Goal: Book appointment/travel/reservation

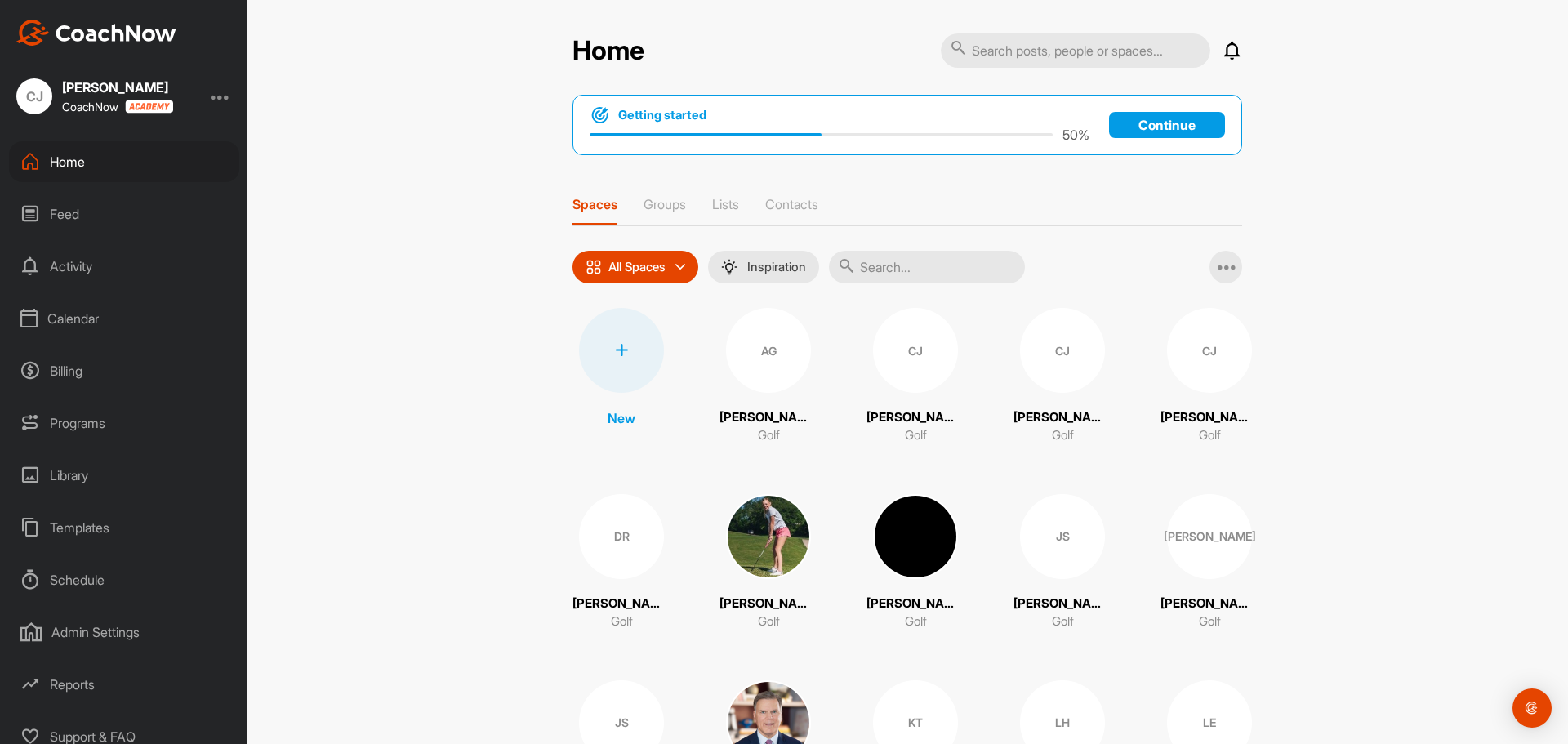
click at [87, 321] on div "Calendar" at bounding box center [124, 318] width 230 height 40
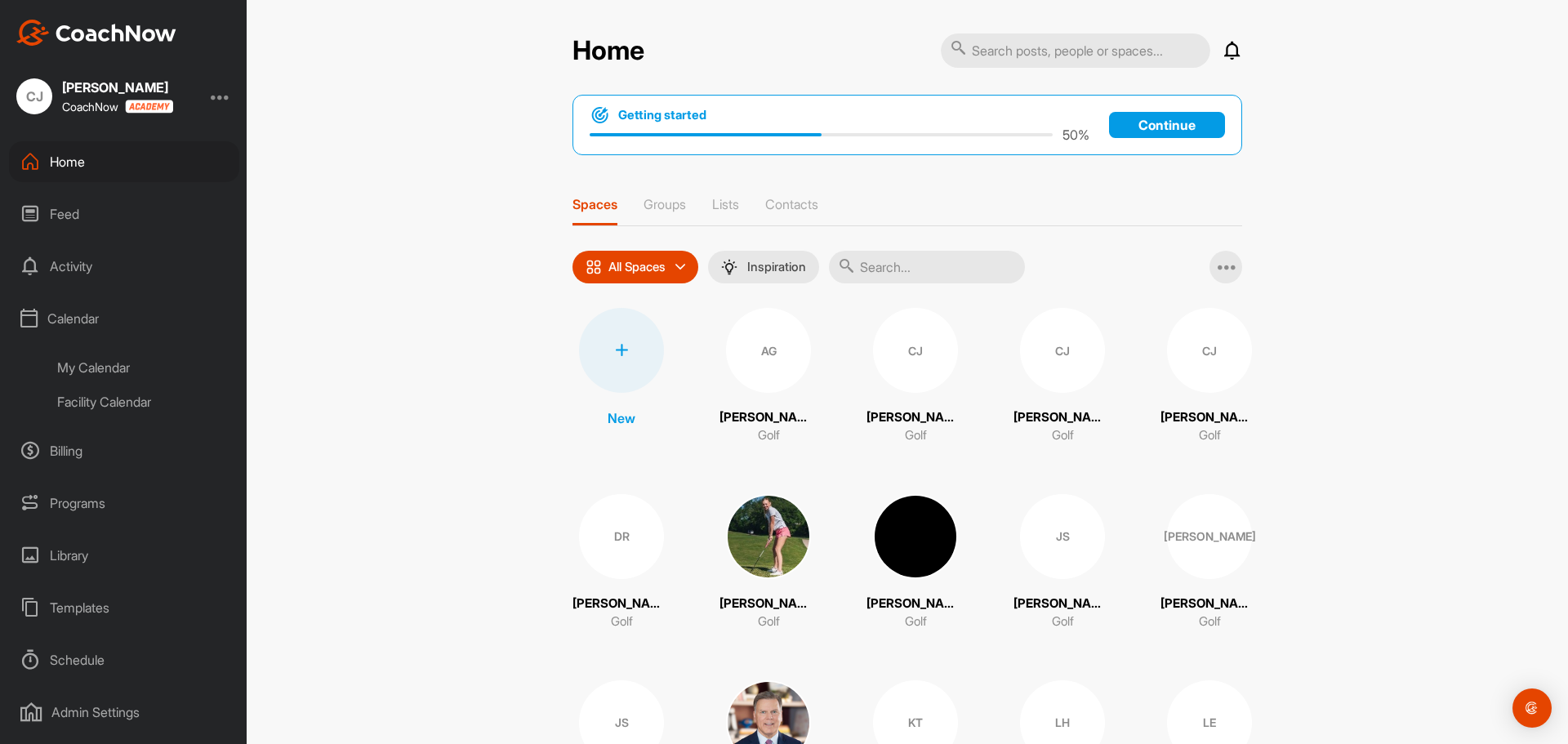
click at [115, 397] on div "Facility Calendar" at bounding box center [142, 402] width 194 height 34
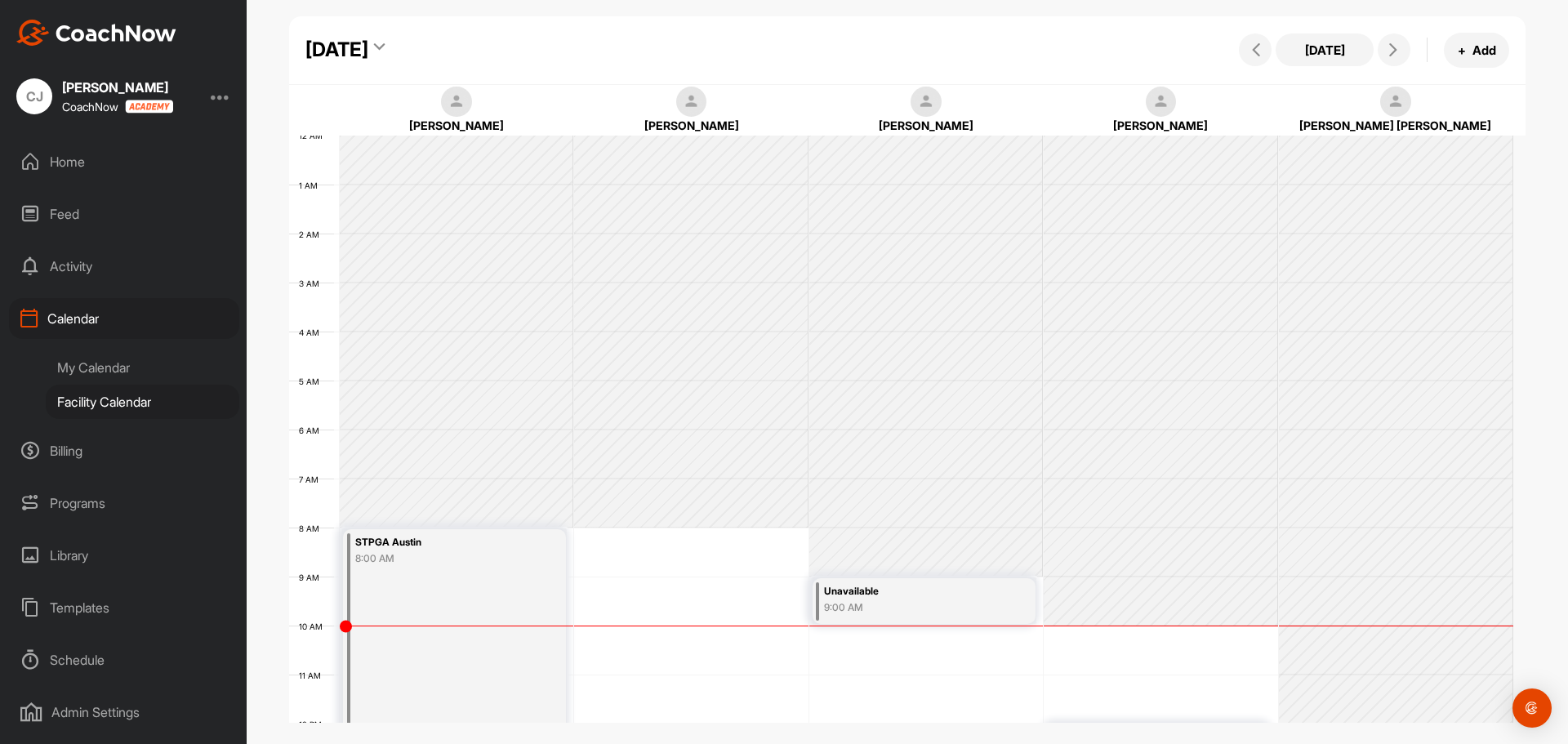
scroll to position [282, 0]
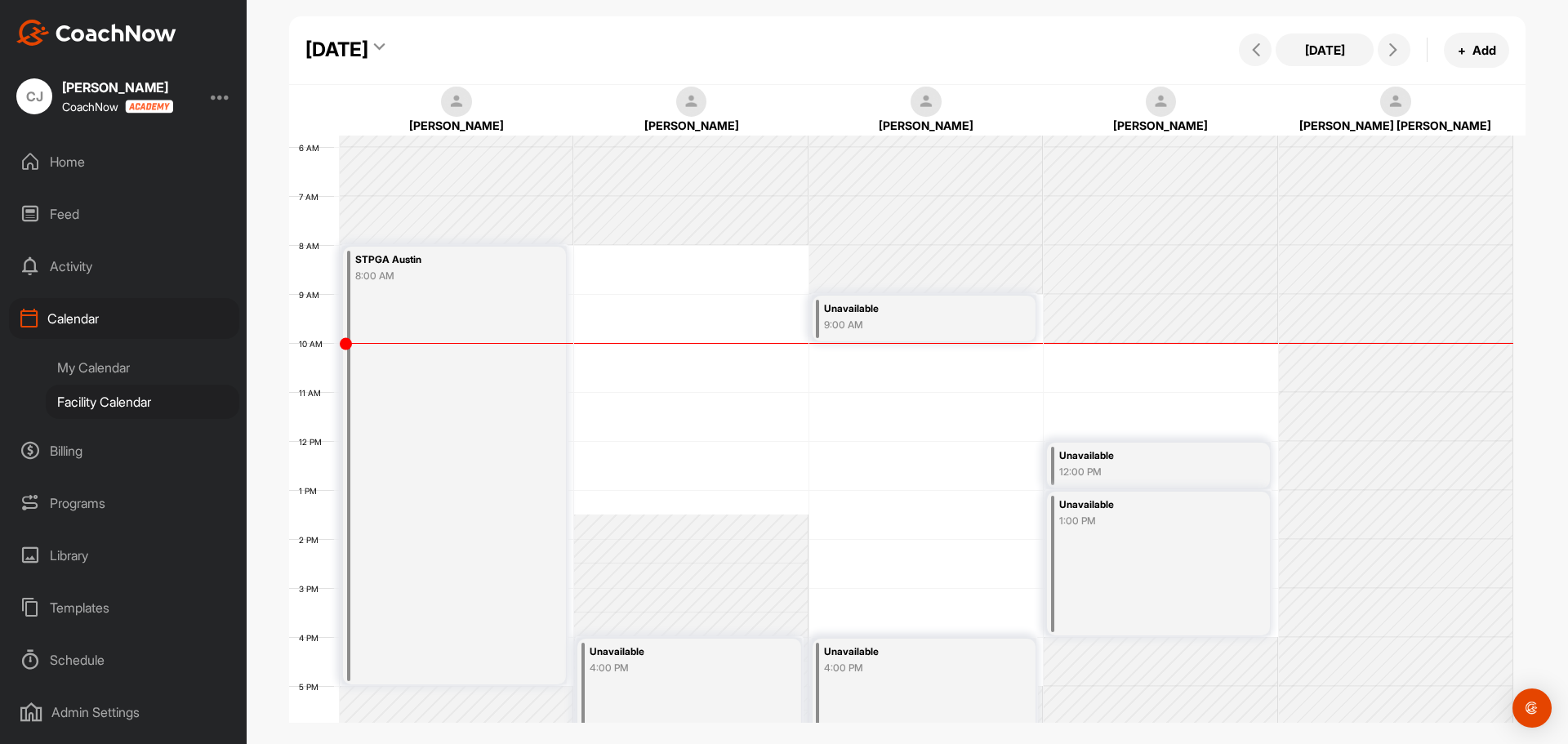
click at [368, 43] on div "[DATE]" at bounding box center [337, 50] width 63 height 30
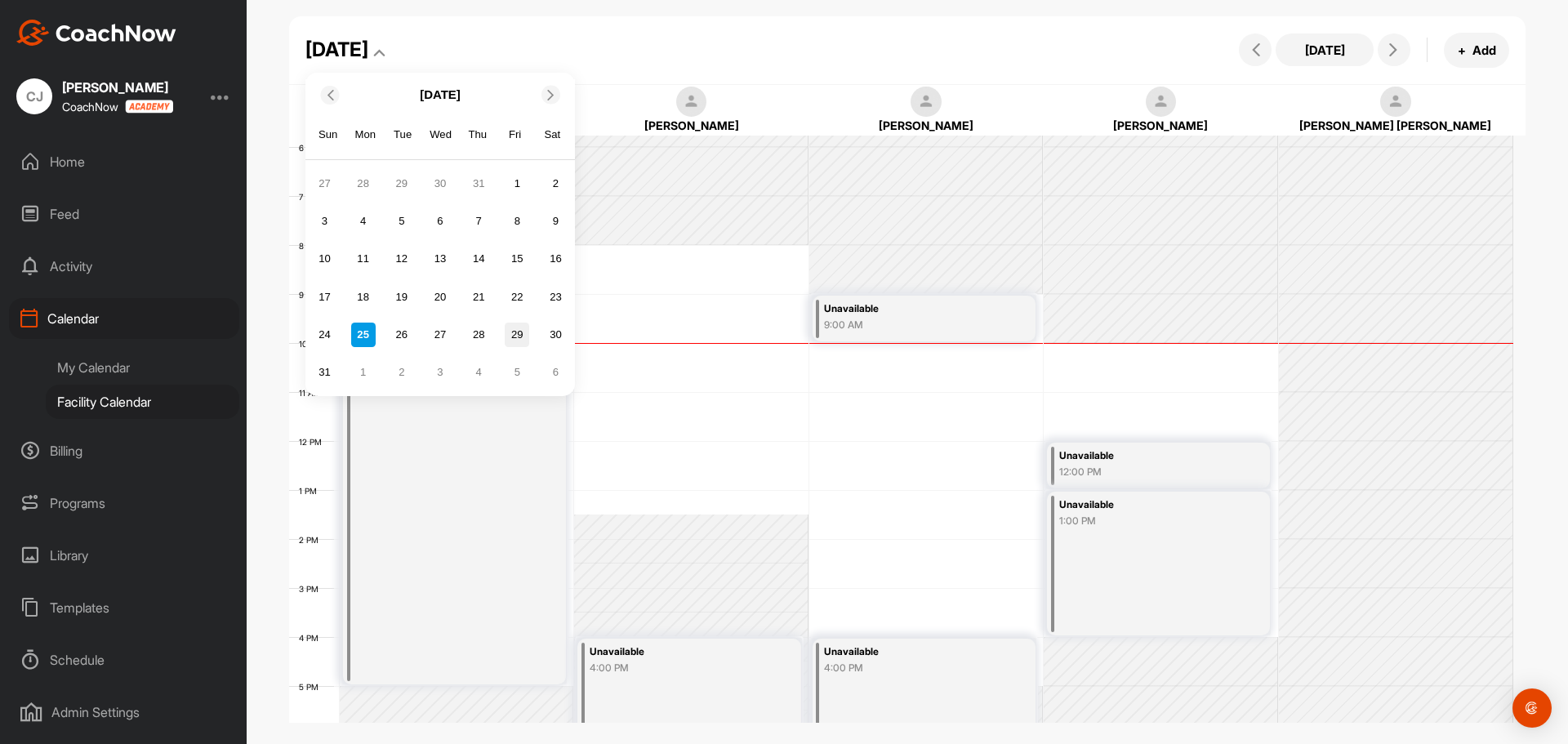
click at [518, 330] on div "29" at bounding box center [517, 335] width 25 height 25
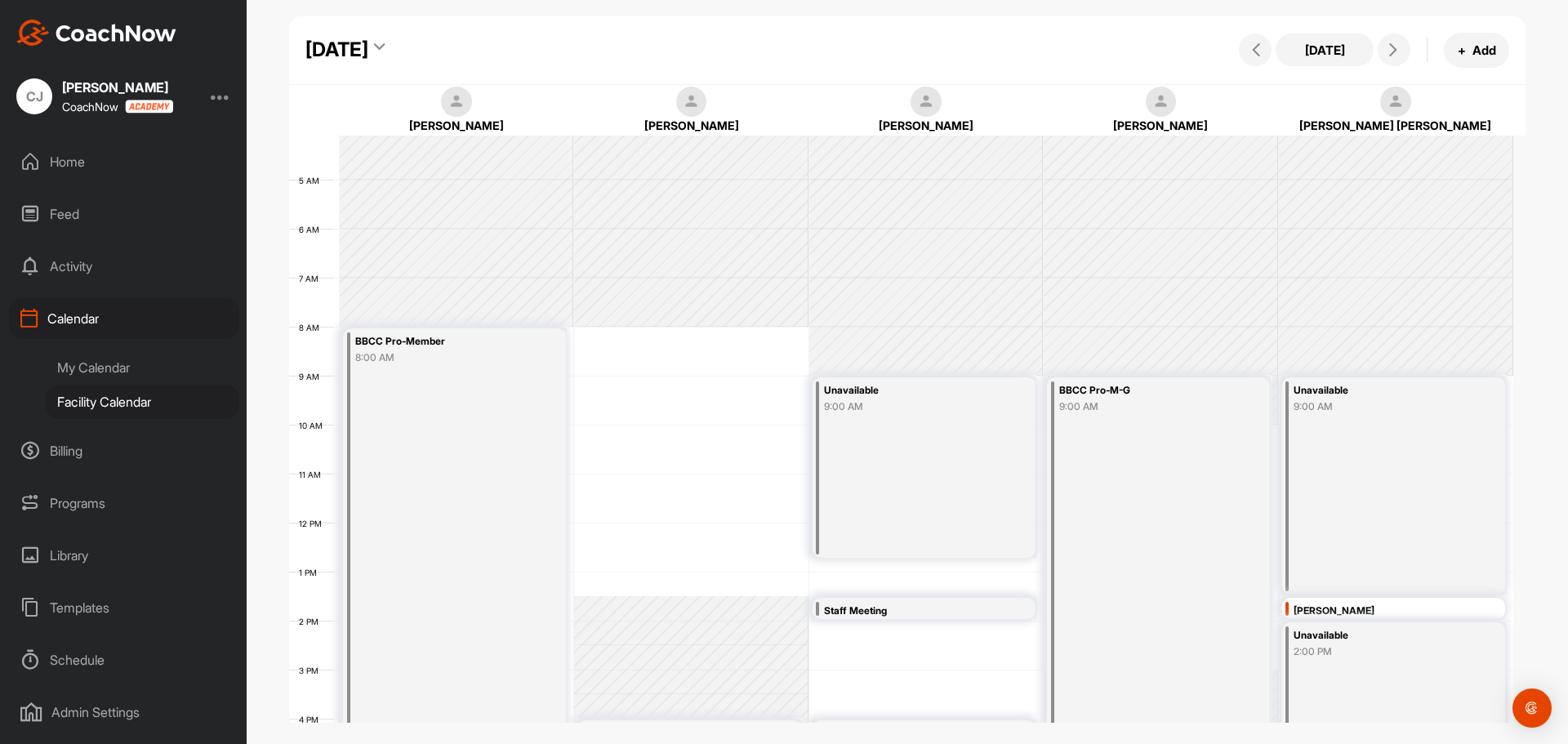
scroll to position [180, 0]
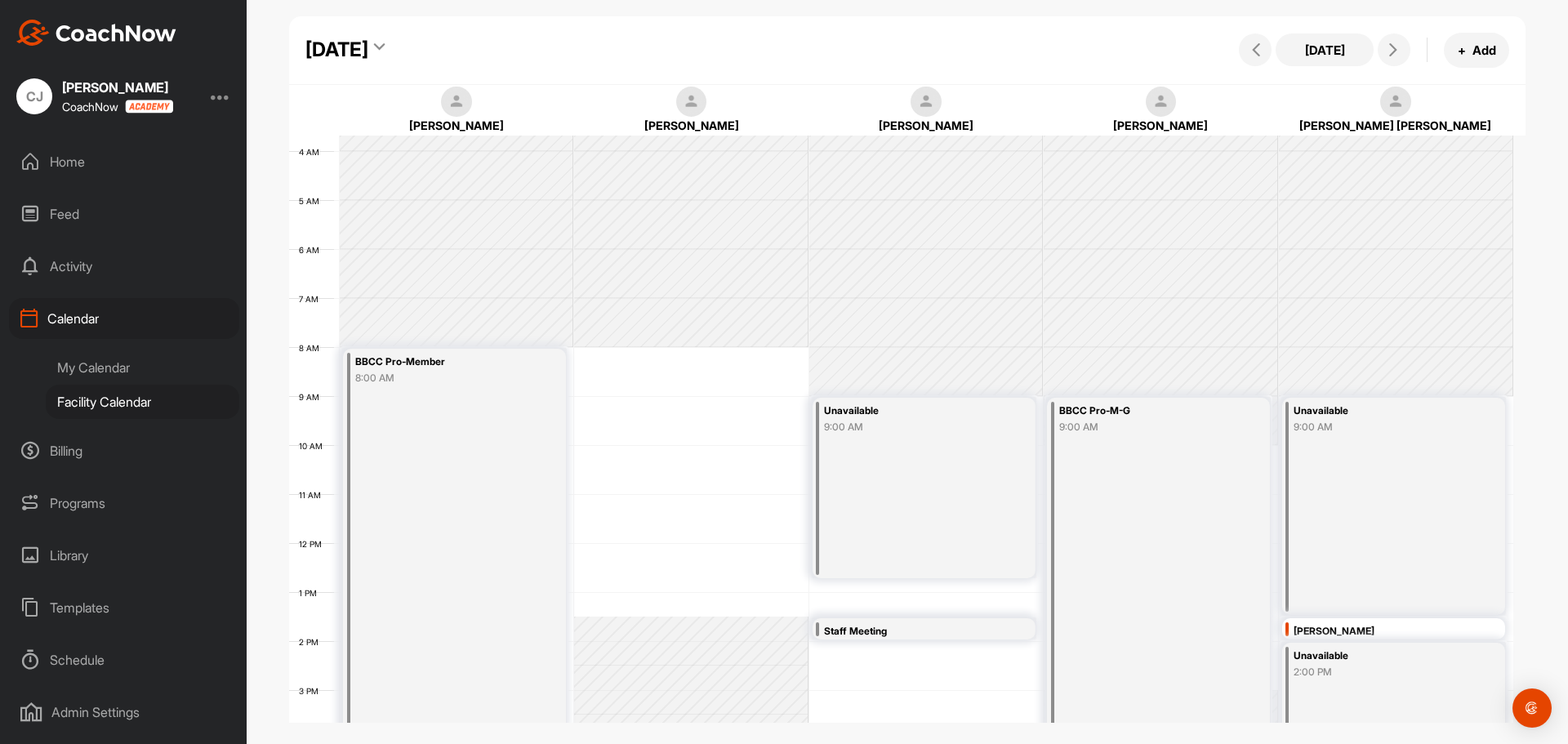
click at [588, 355] on div "12 AM 1 AM 2 AM 3 AM 4 AM 5 AM 6 AM 7 AM 8 AM 9 AM 10 AM 11 AM 12 PM 1 PM 2 PM …" at bounding box center [902, 542] width 1224 height 1176
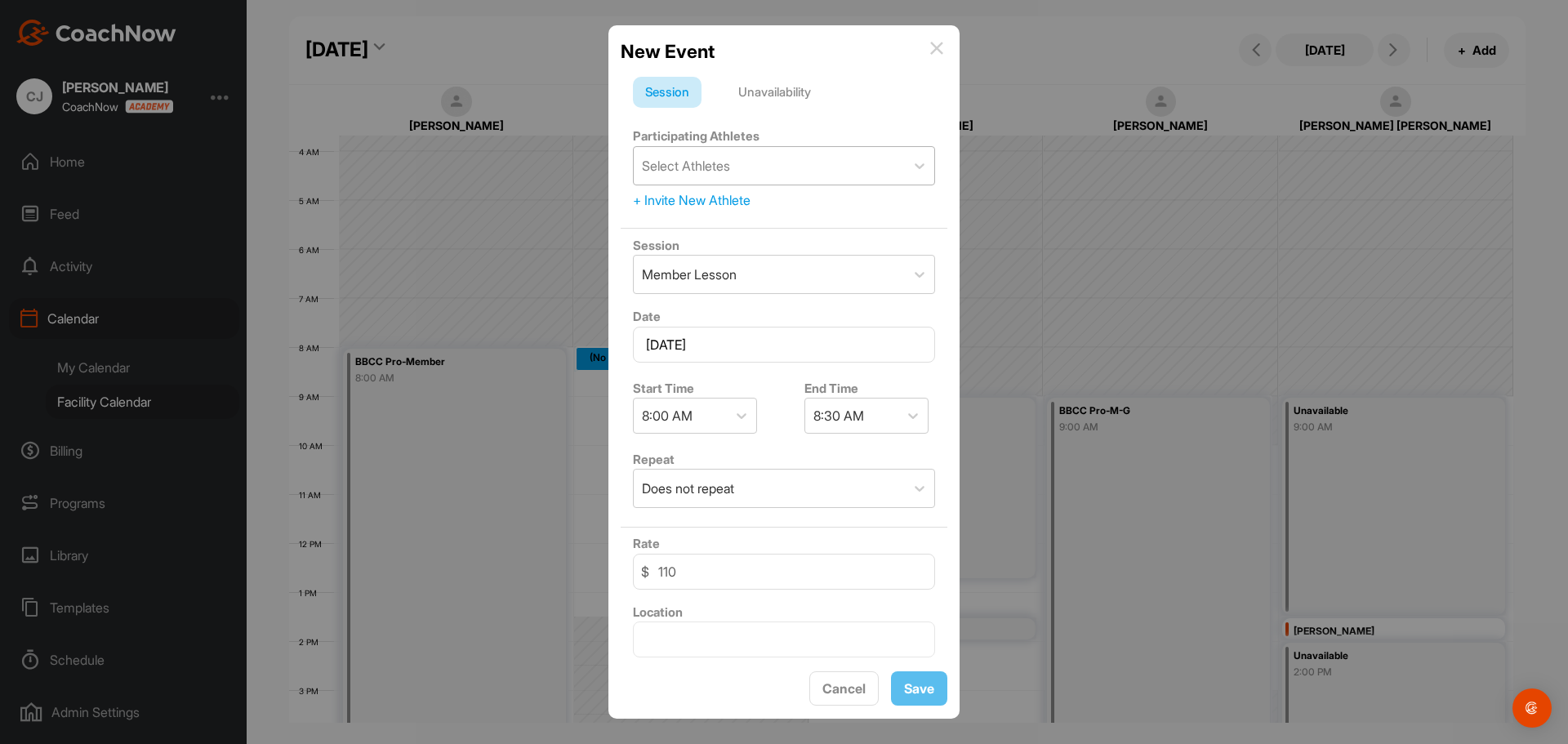
click at [774, 167] on div "Select Athletes" at bounding box center [769, 165] width 271 height 37
type input "rod"
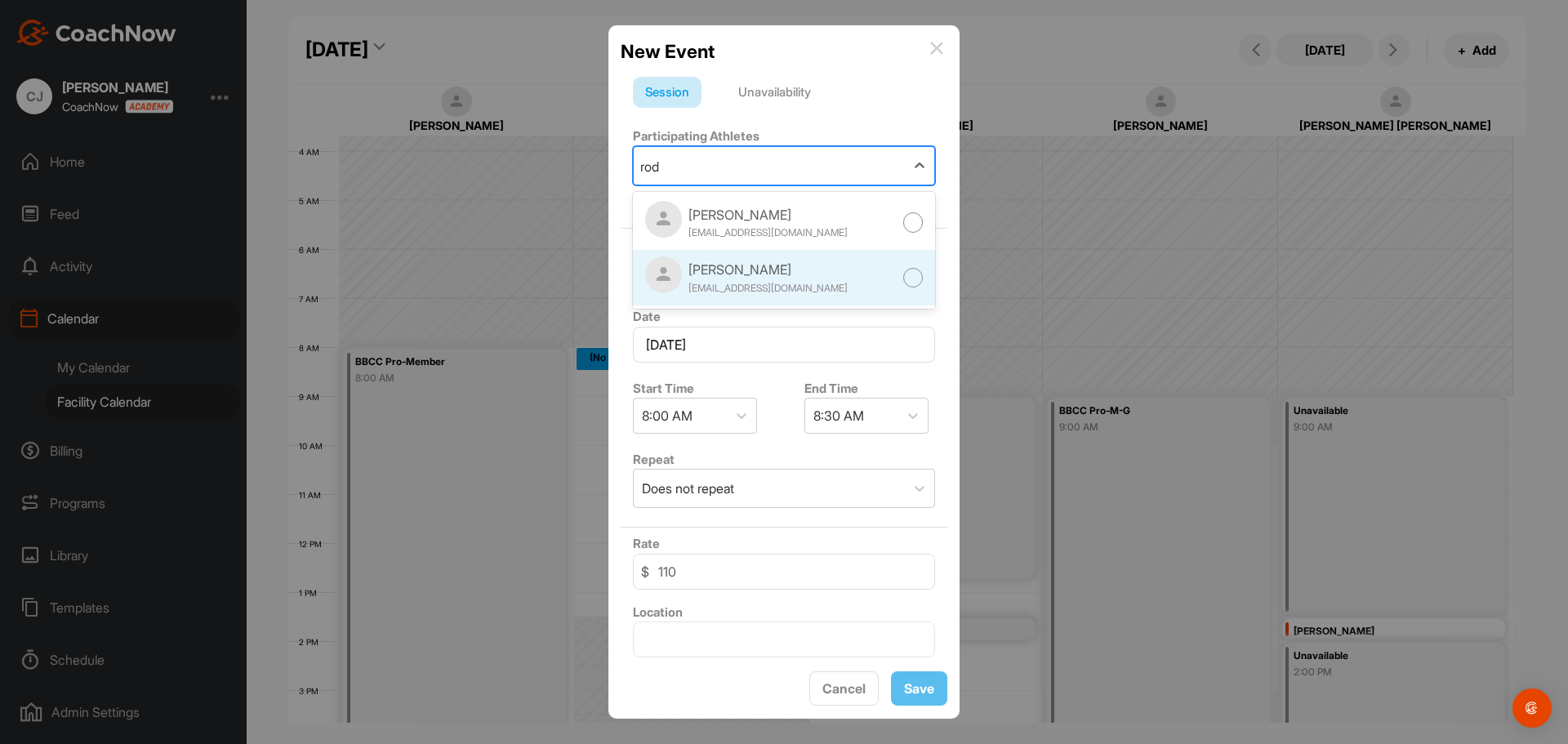
click at [719, 280] on div "[EMAIL_ADDRESS][DOMAIN_NAME]" at bounding box center [768, 287] width 159 height 15
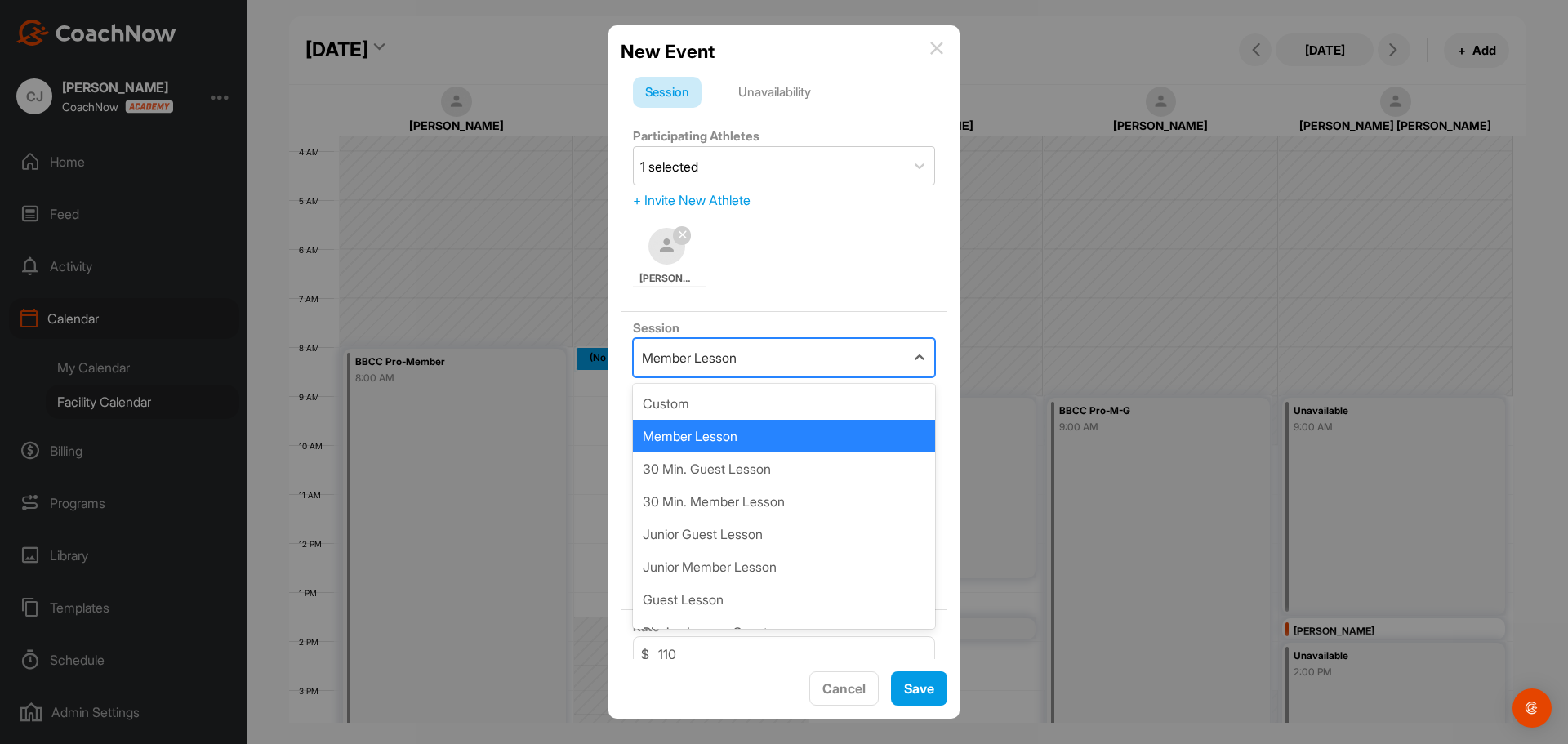
click at [754, 362] on div "Member Lesson" at bounding box center [769, 357] width 271 height 37
click at [752, 434] on div "Member Lesson" at bounding box center [784, 435] width 302 height 32
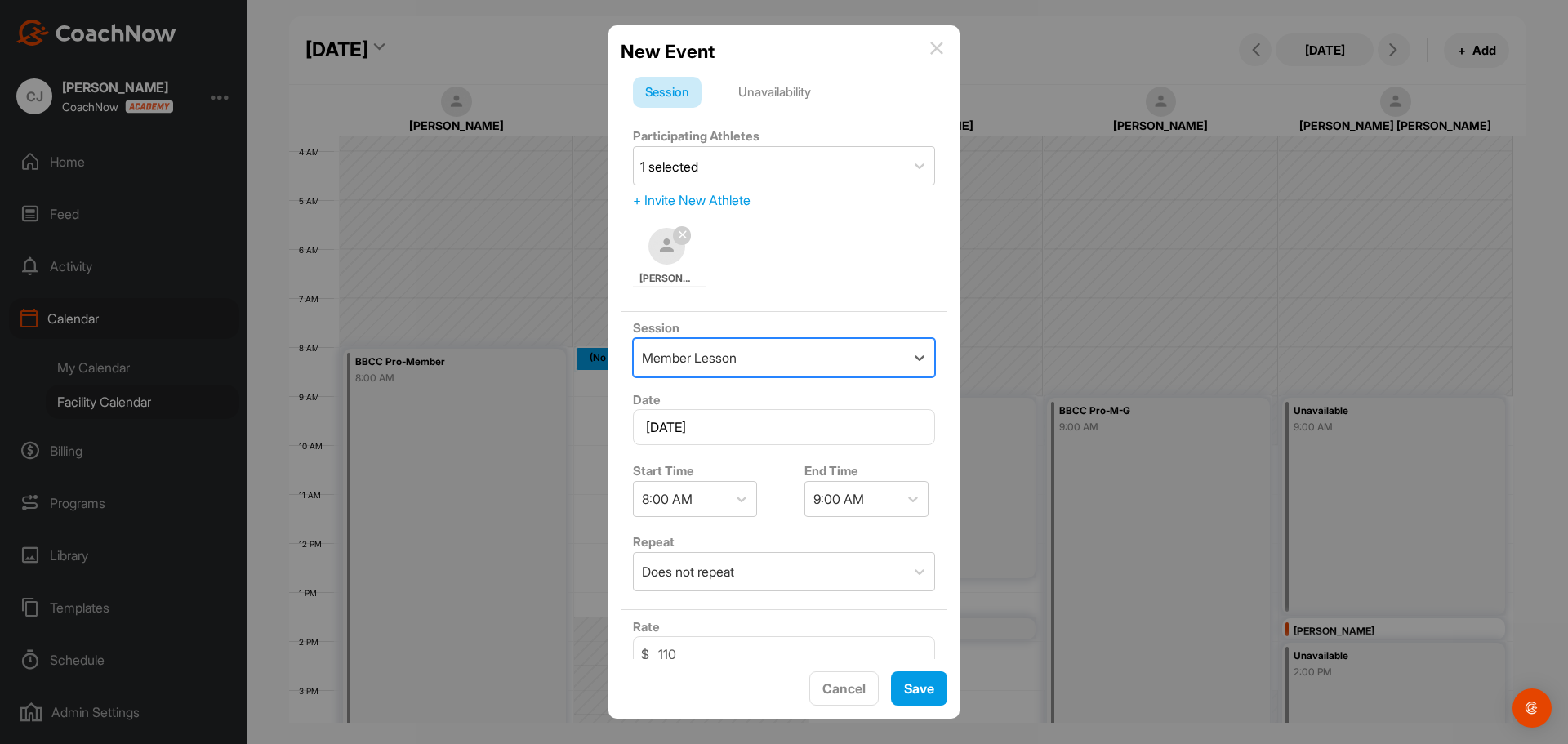
scroll to position [163, 0]
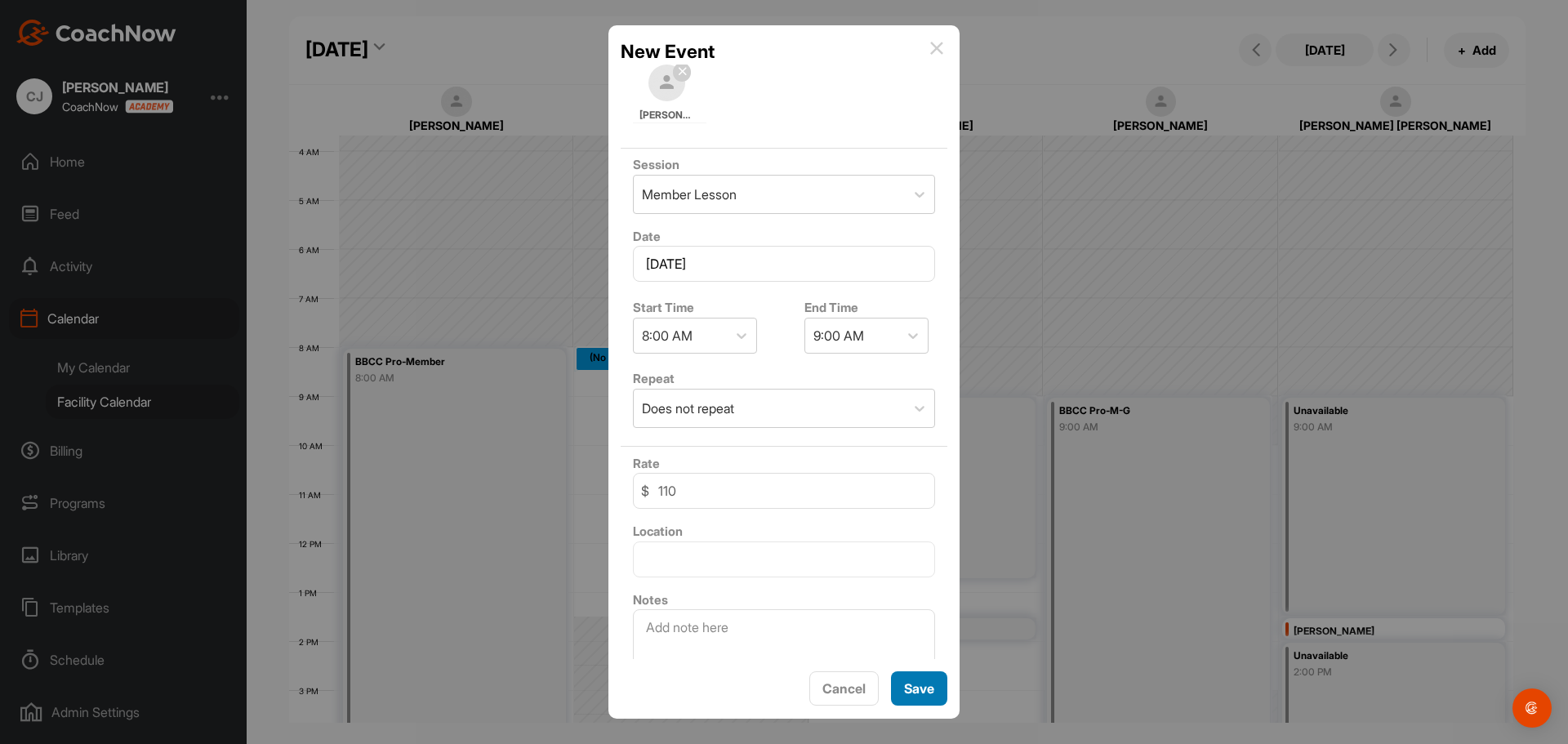
click at [929, 688] on button "Save" at bounding box center [918, 689] width 56 height 35
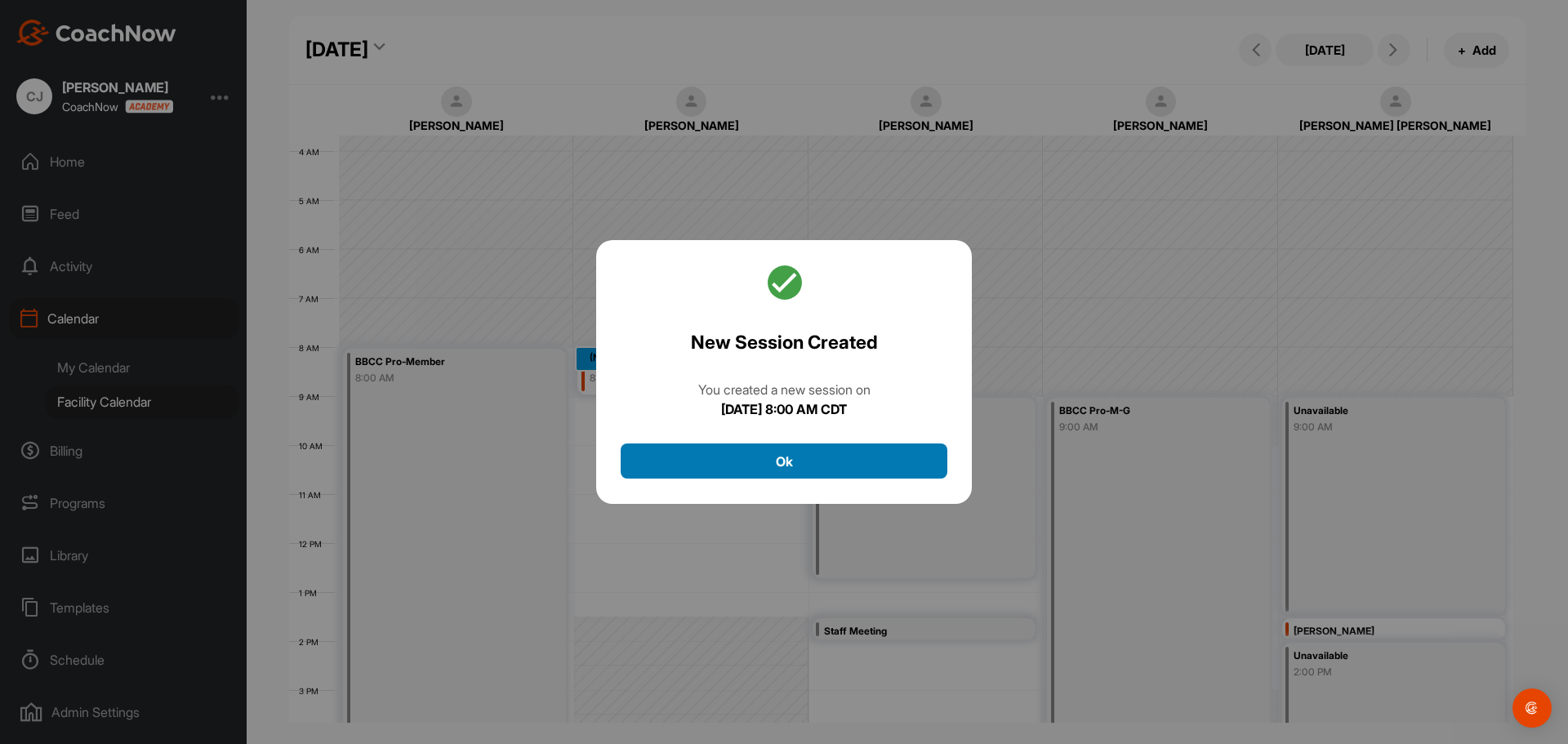
click at [784, 453] on button "Ok" at bounding box center [784, 461] width 327 height 35
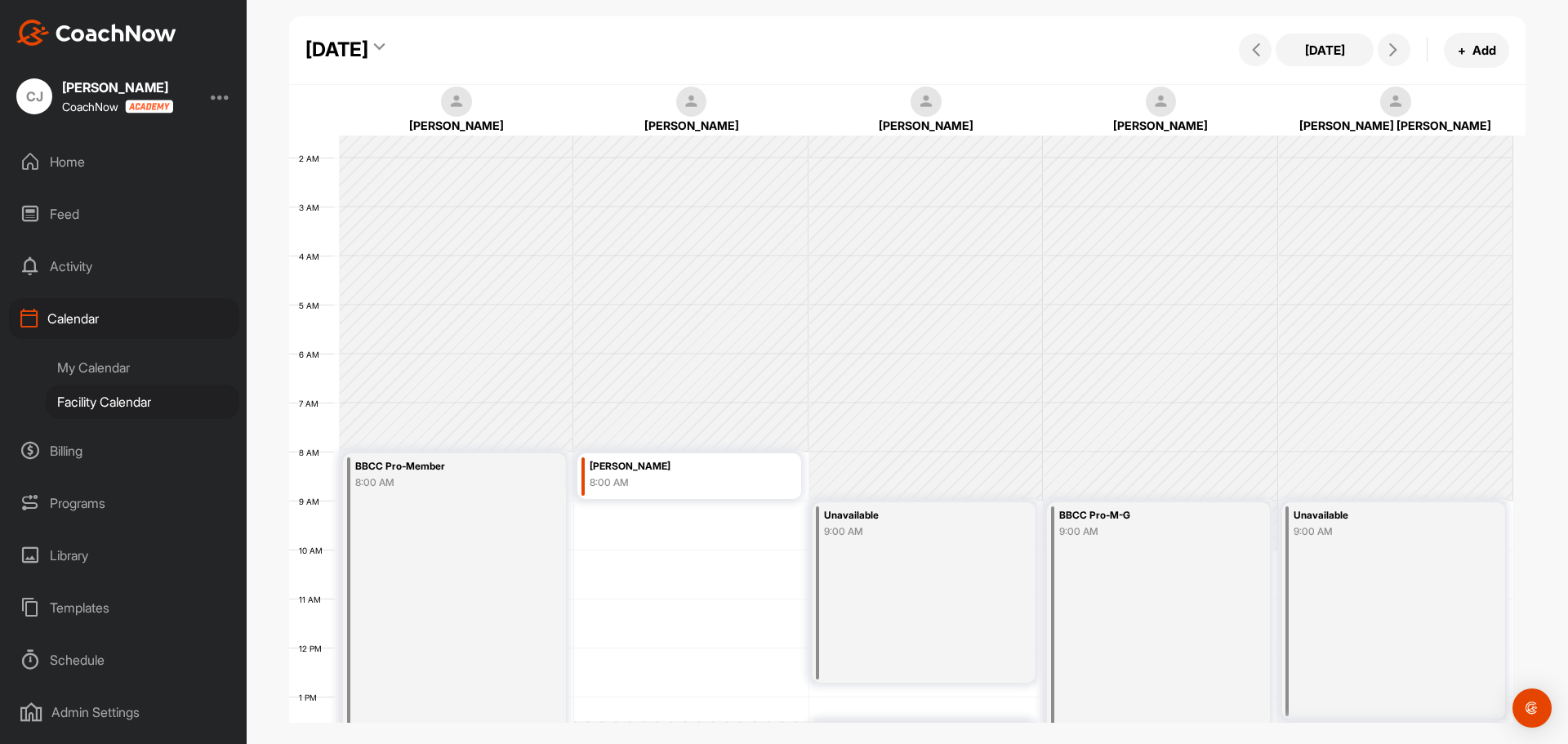
scroll to position [17, 0]
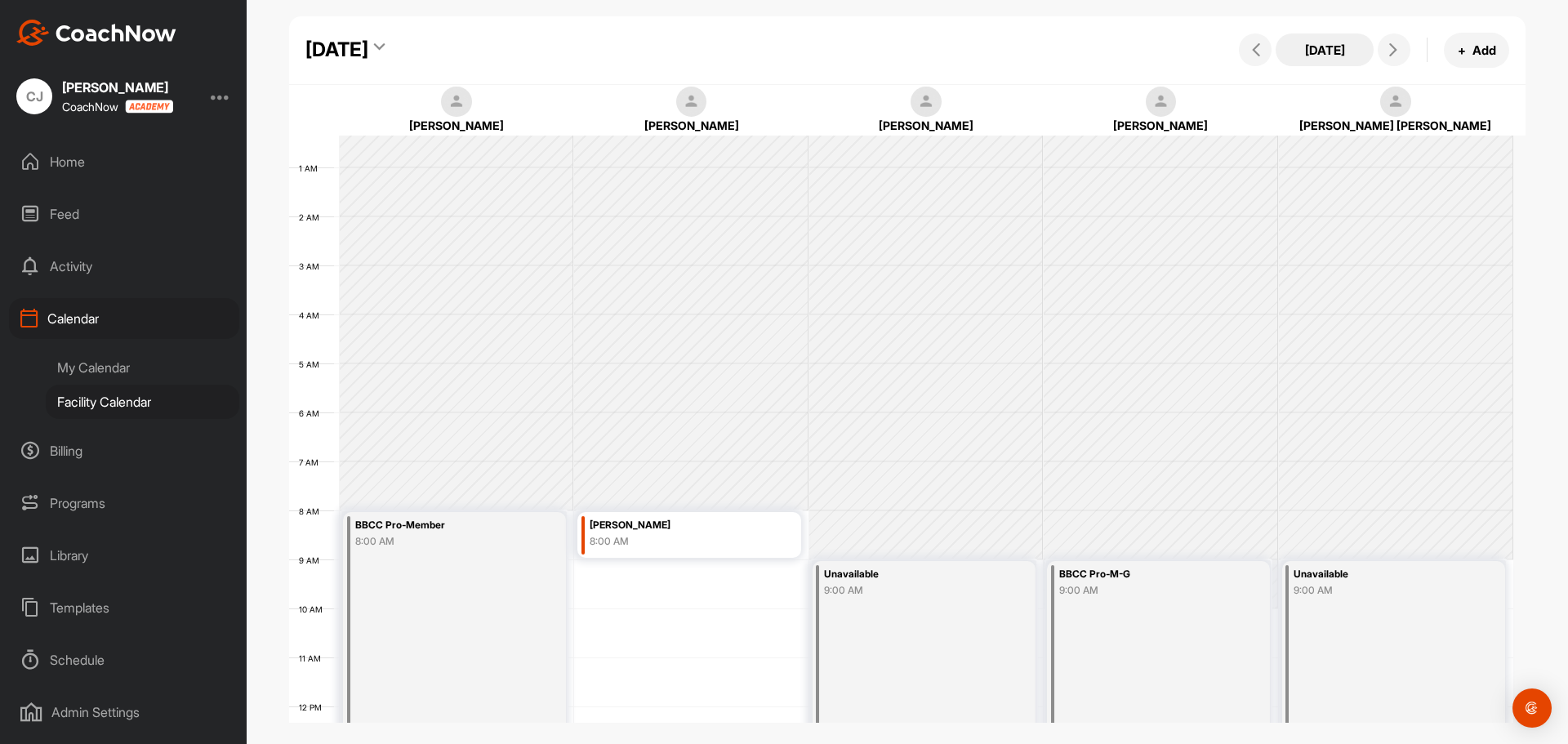
click at [1310, 56] on button "[DATE]" at bounding box center [1325, 49] width 98 height 32
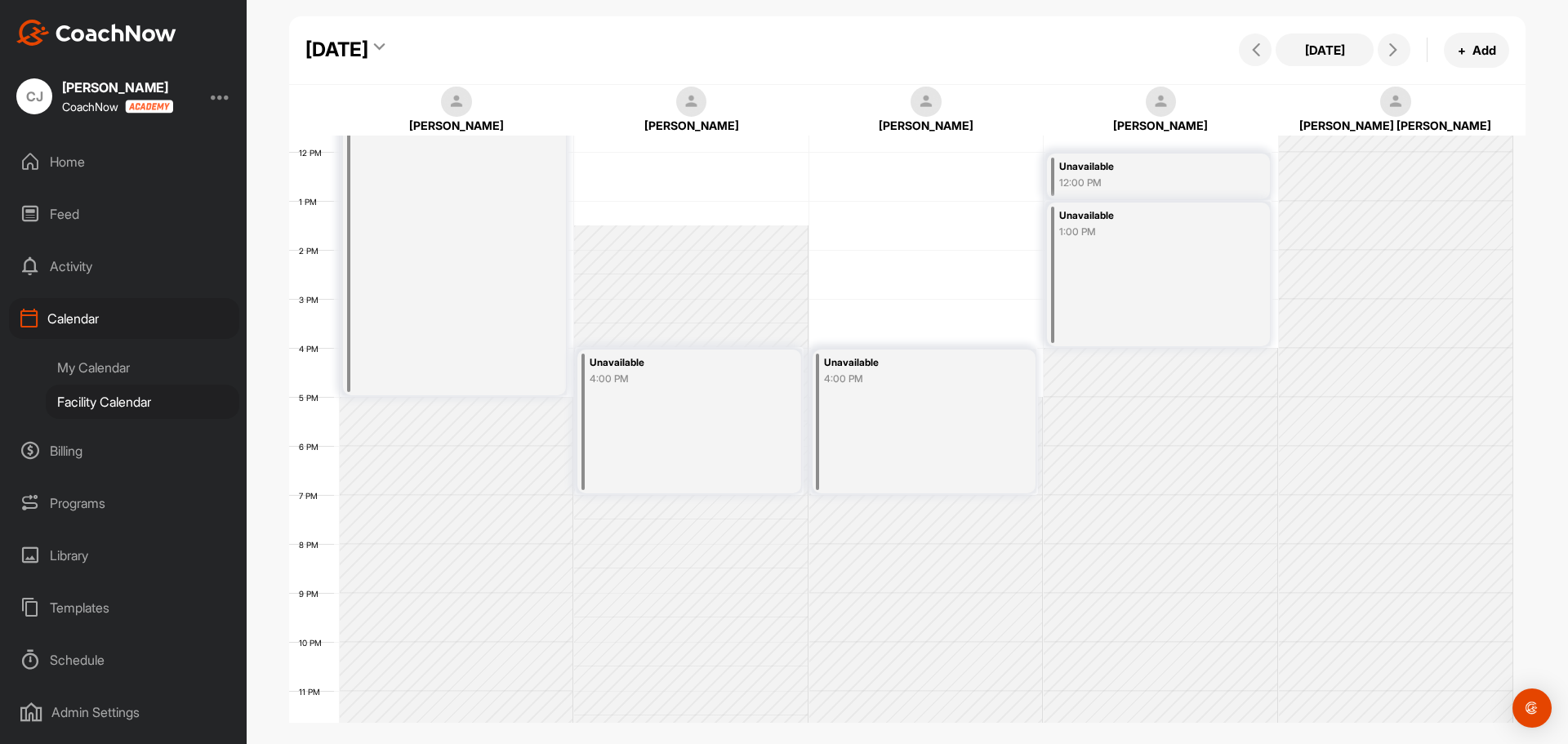
scroll to position [589, 0]
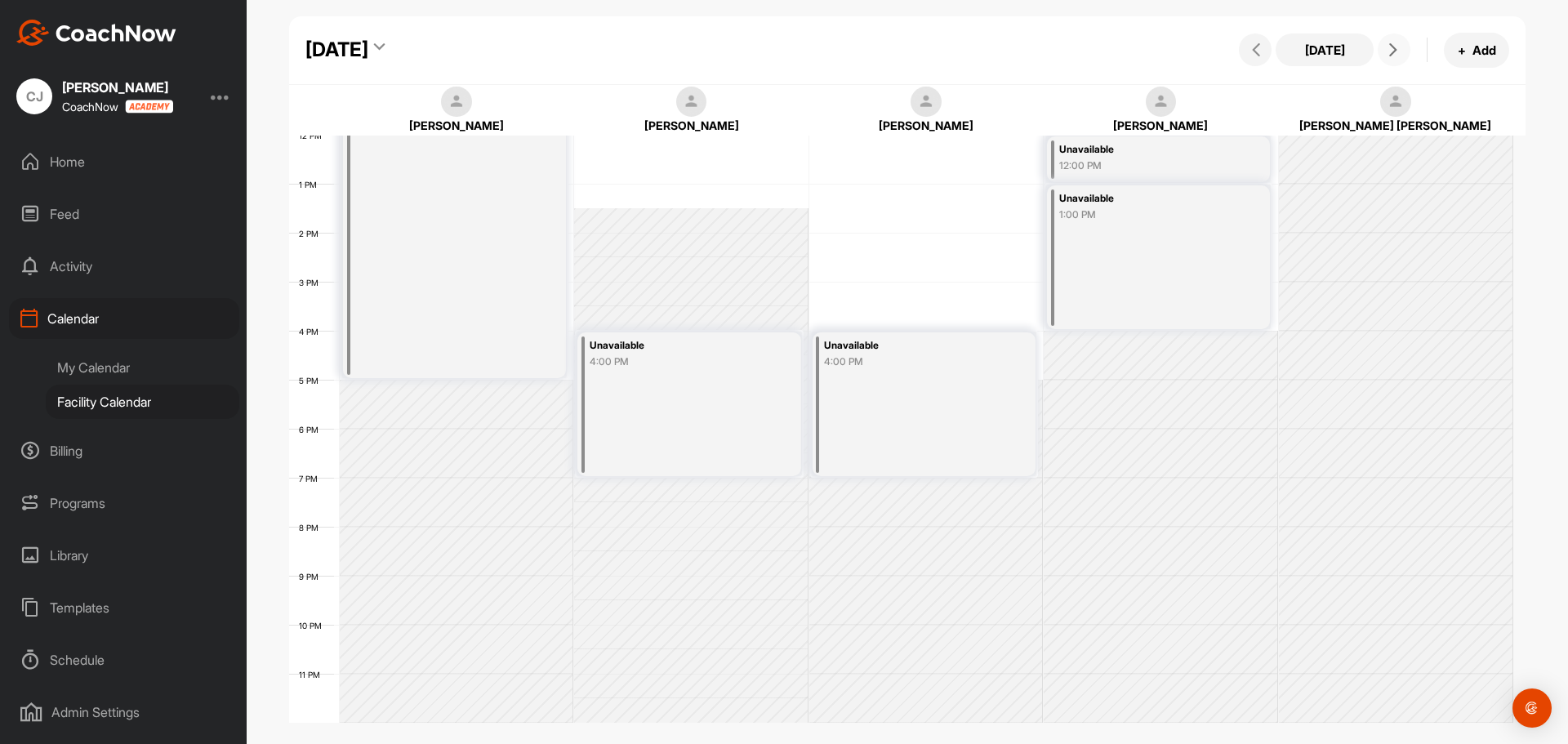
click at [1398, 45] on icon at bounding box center [1393, 49] width 13 height 13
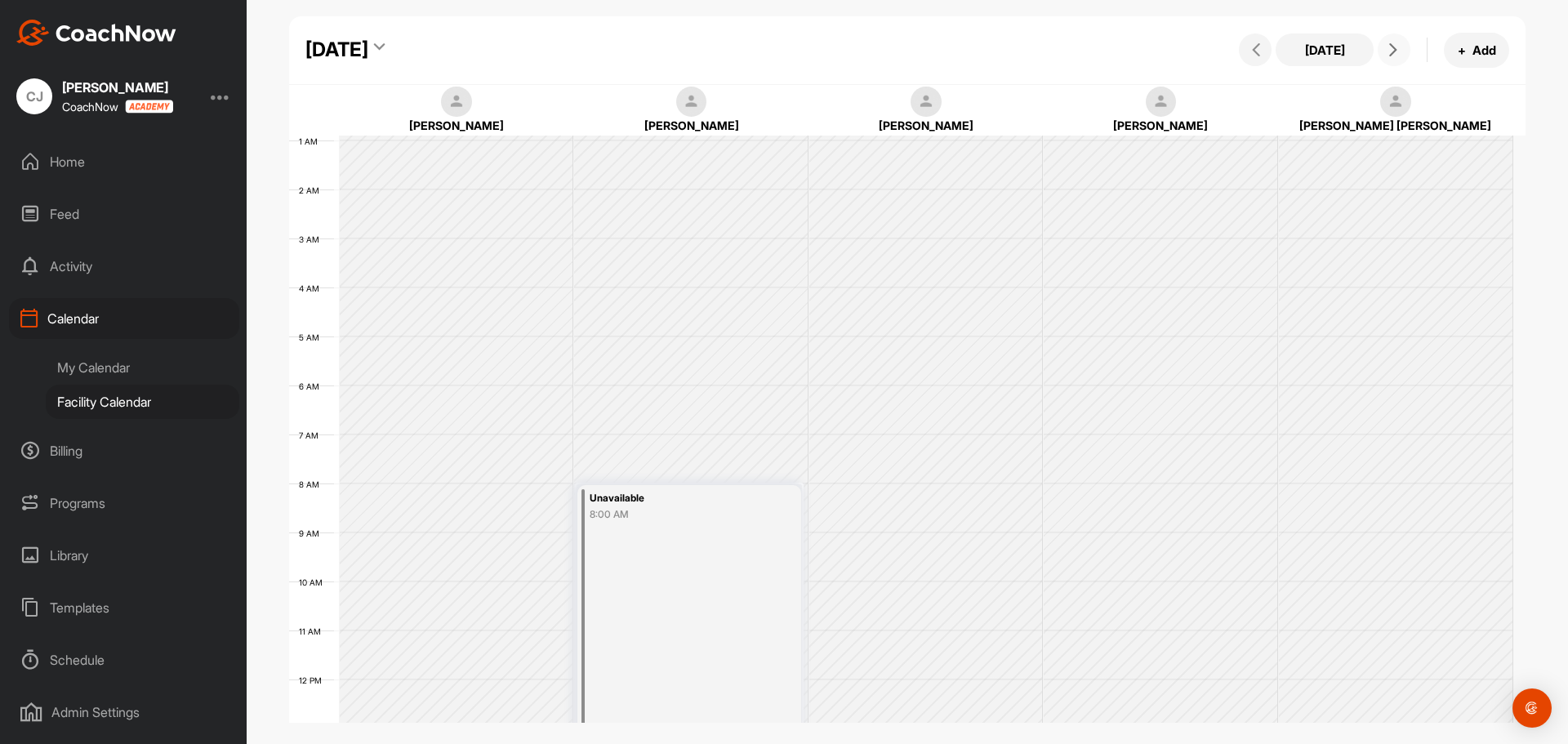
scroll to position [0, 0]
click at [1262, 50] on icon at bounding box center [1255, 49] width 13 height 13
